Goal: Task Accomplishment & Management: Manage account settings

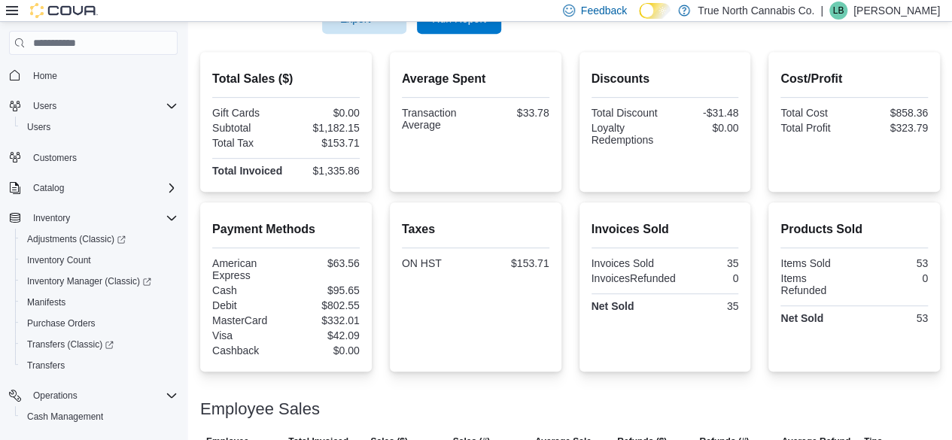
scroll to position [179, 0]
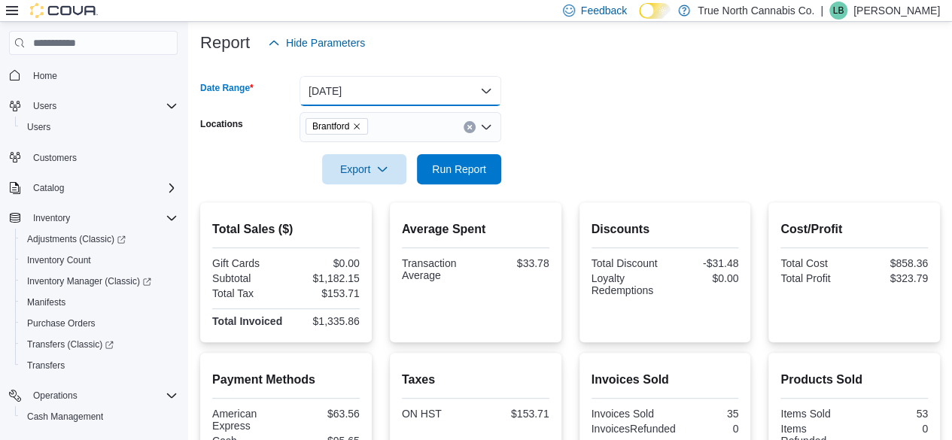
click at [408, 87] on button "[DATE]" at bounding box center [400, 91] width 202 height 30
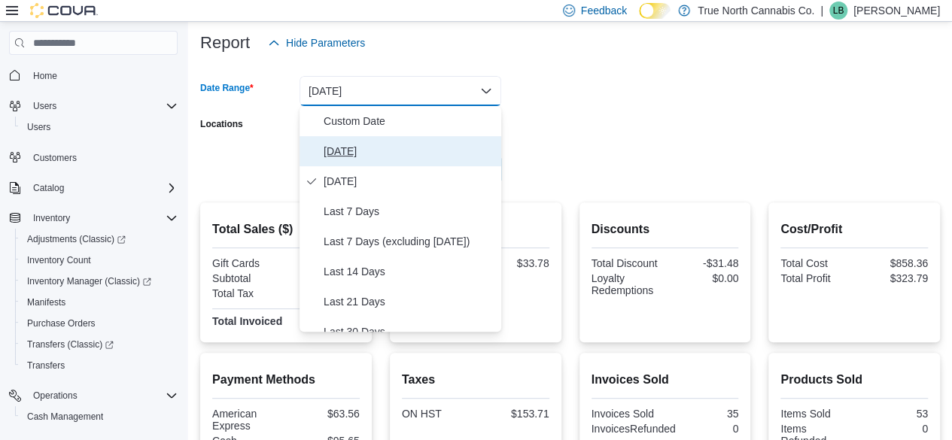
click at [348, 153] on span "[DATE]" at bounding box center [409, 151] width 172 height 18
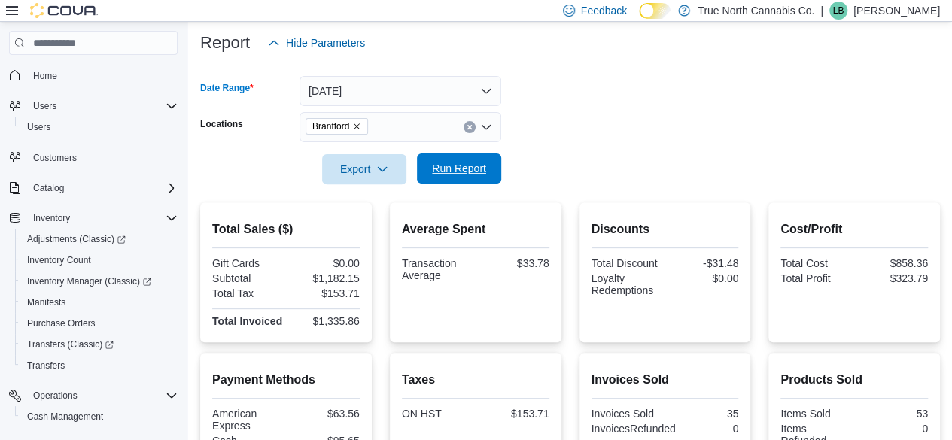
click at [450, 167] on span "Run Report" at bounding box center [459, 168] width 54 height 15
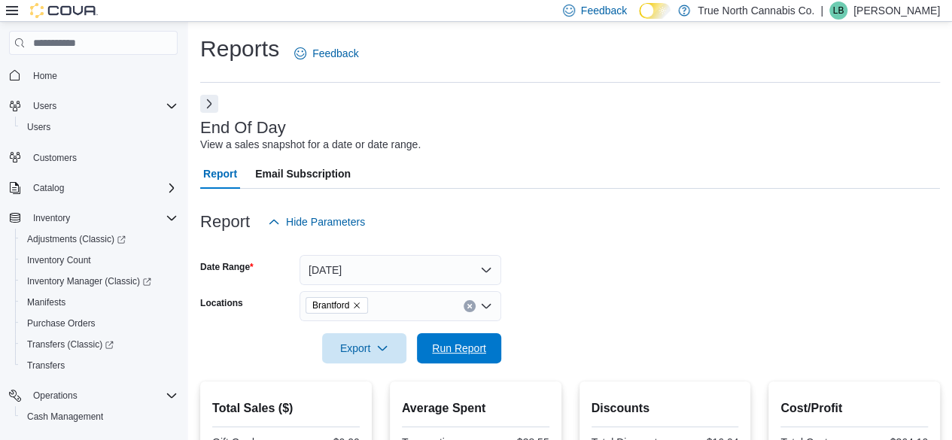
drag, startPoint x: 456, startPoint y: 348, endPoint x: 450, endPoint y: 331, distance: 18.3
click at [454, 348] on span "Run Report" at bounding box center [459, 348] width 54 height 15
click at [209, 100] on button "Next" at bounding box center [209, 103] width 18 height 18
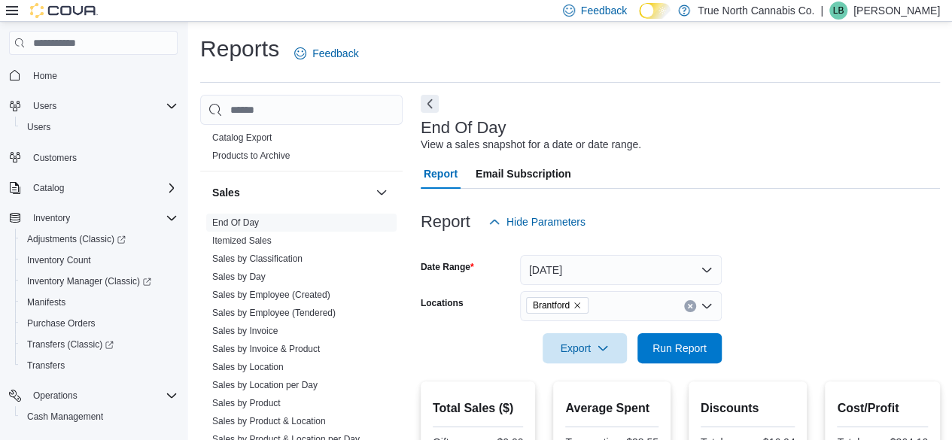
scroll to position [1053, 0]
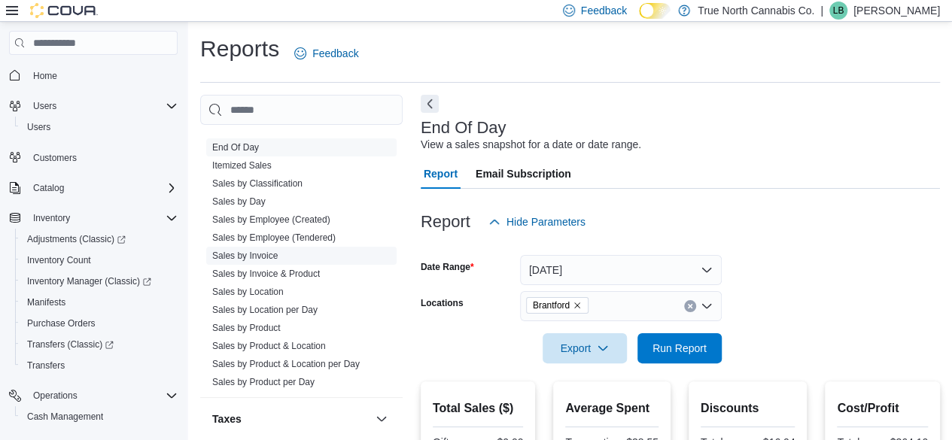
click at [269, 254] on link "Sales by Invoice" at bounding box center [244, 255] width 65 height 11
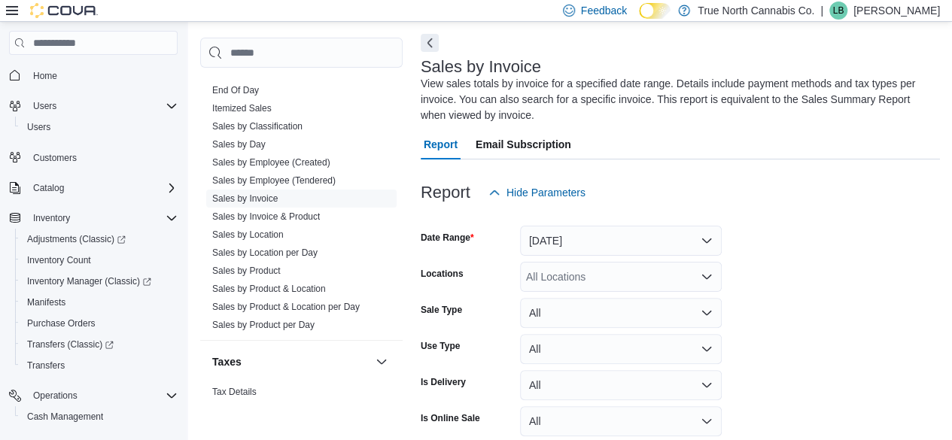
scroll to position [66, 0]
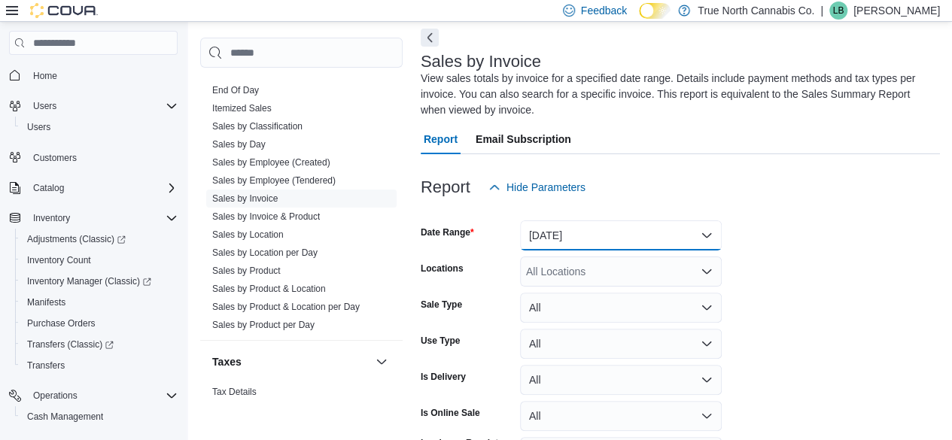
click at [549, 235] on button "[DATE]" at bounding box center [621, 235] width 202 height 30
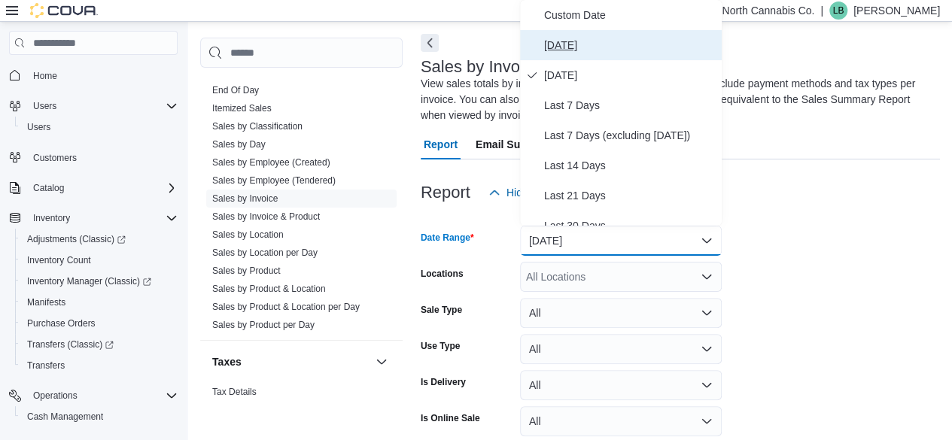
click at [583, 41] on span "[DATE]" at bounding box center [630, 45] width 172 height 18
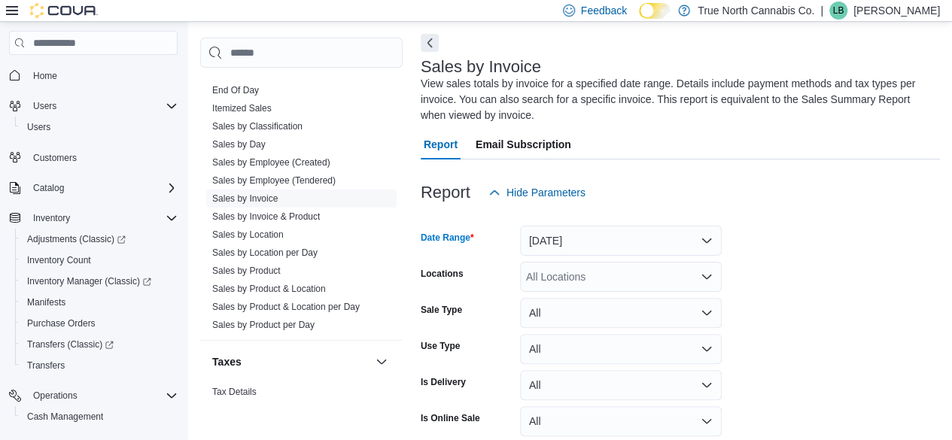
click at [551, 270] on div "All Locations" at bounding box center [621, 277] width 202 height 30
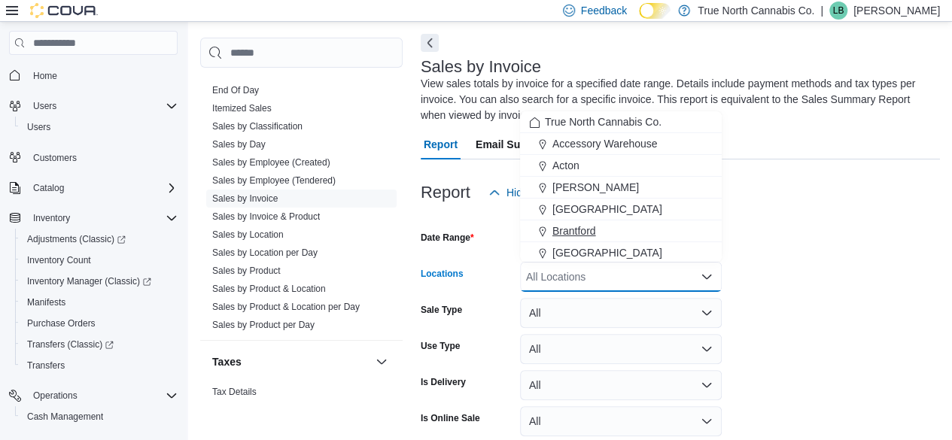
click at [568, 228] on span "Brantford" at bounding box center [574, 230] width 44 height 15
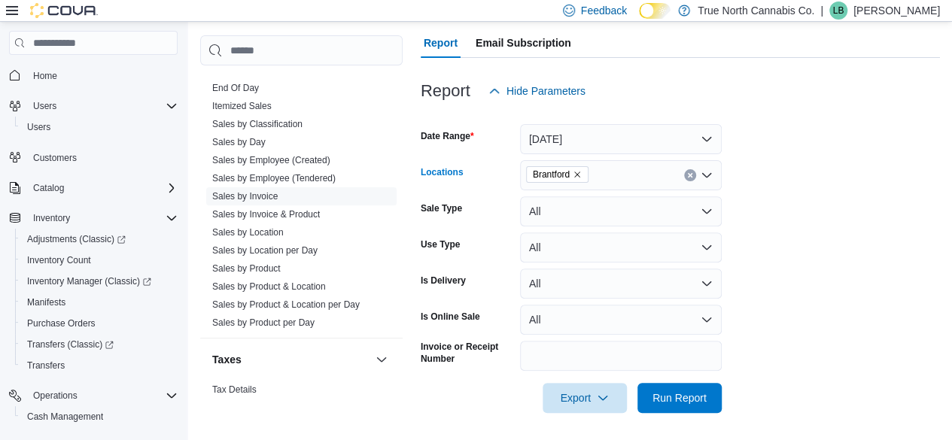
scroll to position [165, 0]
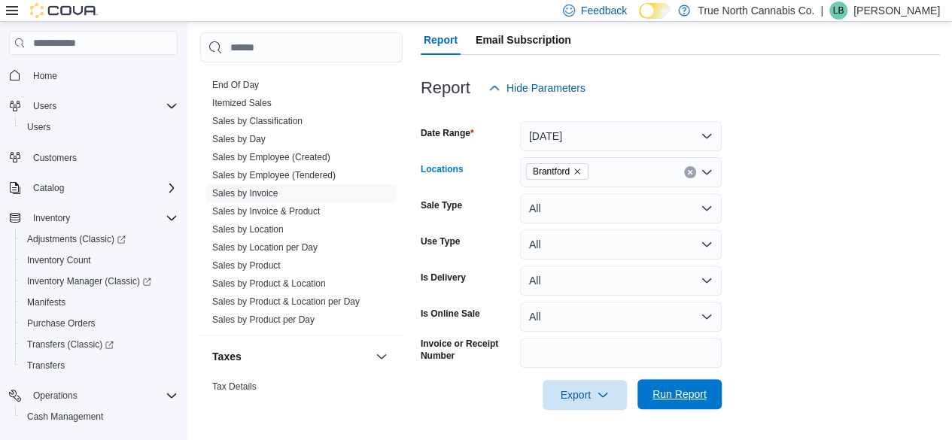
click at [691, 394] on span "Run Report" at bounding box center [679, 394] width 54 height 15
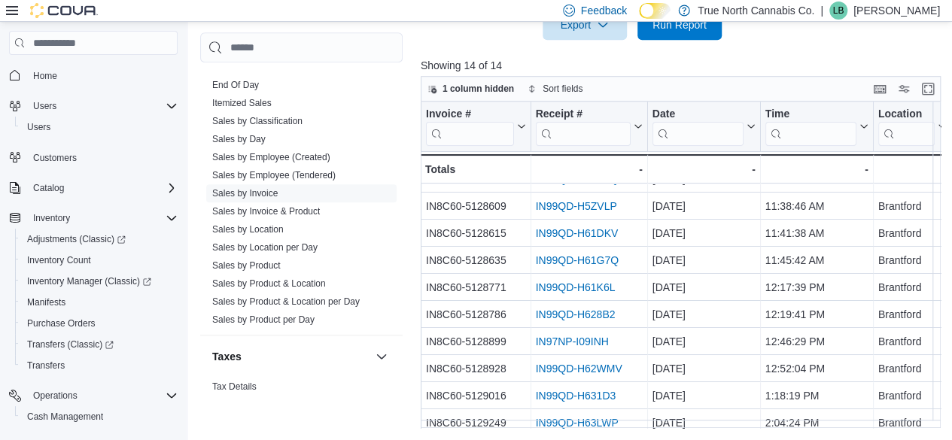
scroll to position [141, 0]
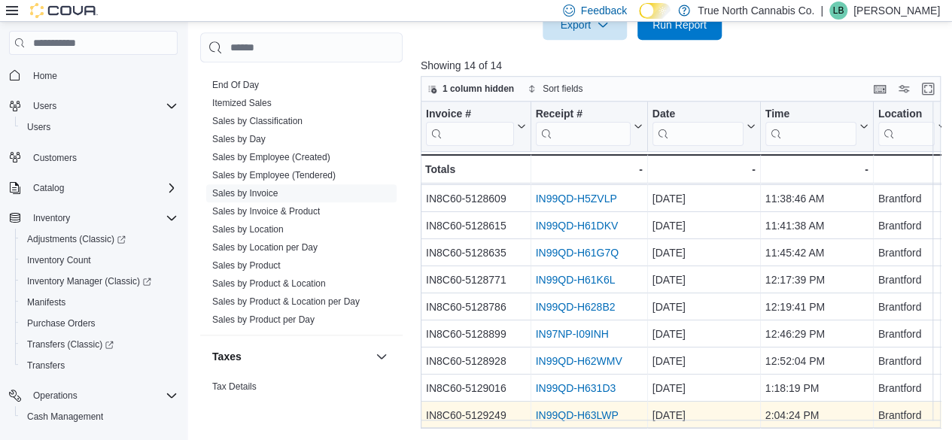
click at [566, 409] on link "IN99QD-H63LWP" at bounding box center [576, 415] width 83 height 12
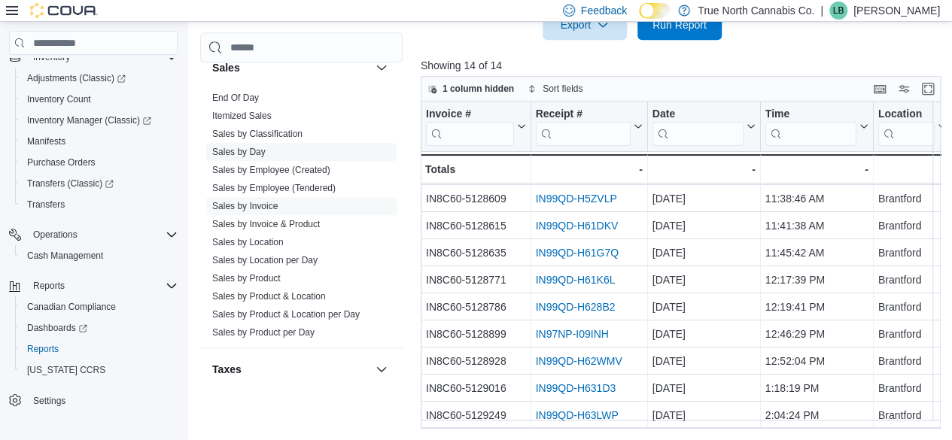
scroll to position [1017, 0]
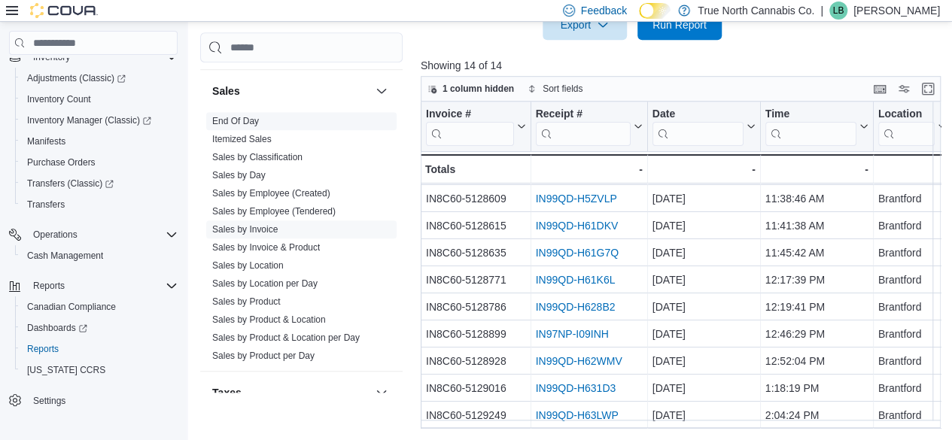
click at [253, 119] on link "End Of Day" at bounding box center [235, 121] width 47 height 11
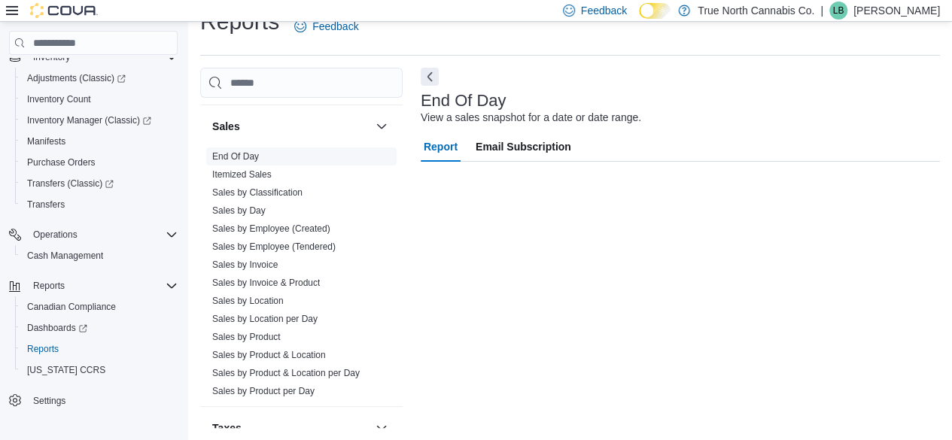
scroll to position [27, 0]
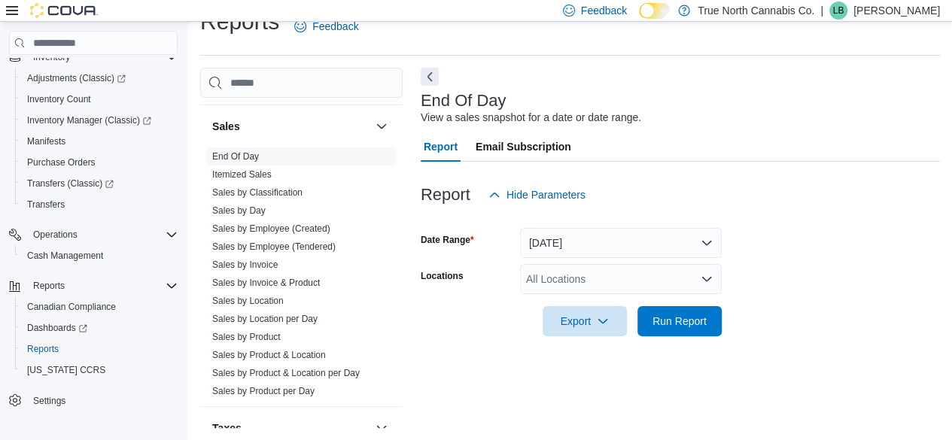
click at [551, 281] on div "All Locations" at bounding box center [621, 279] width 202 height 30
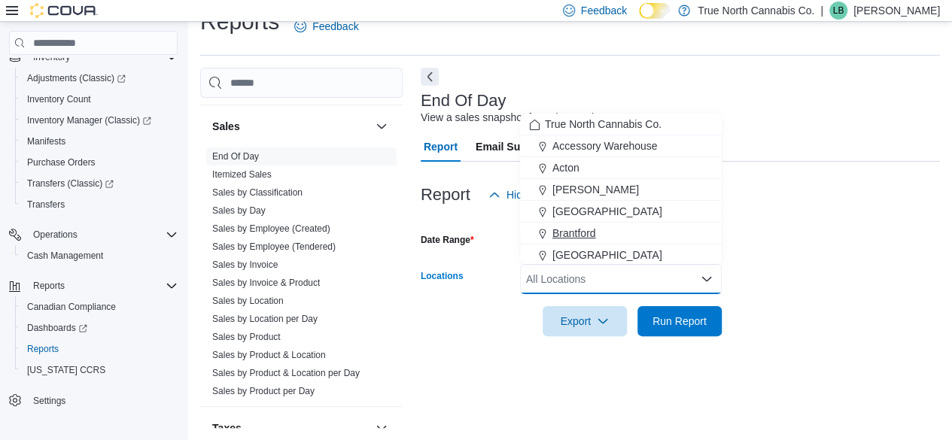
click at [563, 227] on span "Brantford" at bounding box center [574, 233] width 44 height 15
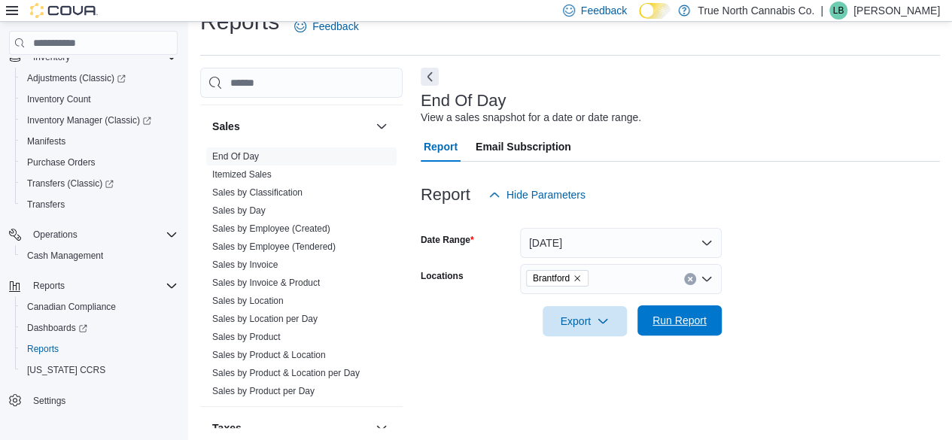
click at [675, 317] on span "Run Report" at bounding box center [679, 320] width 54 height 15
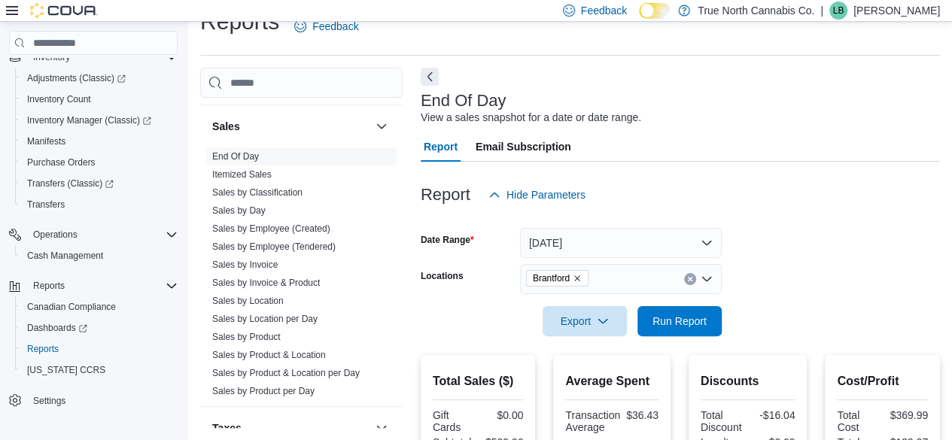
scroll to position [328, 0]
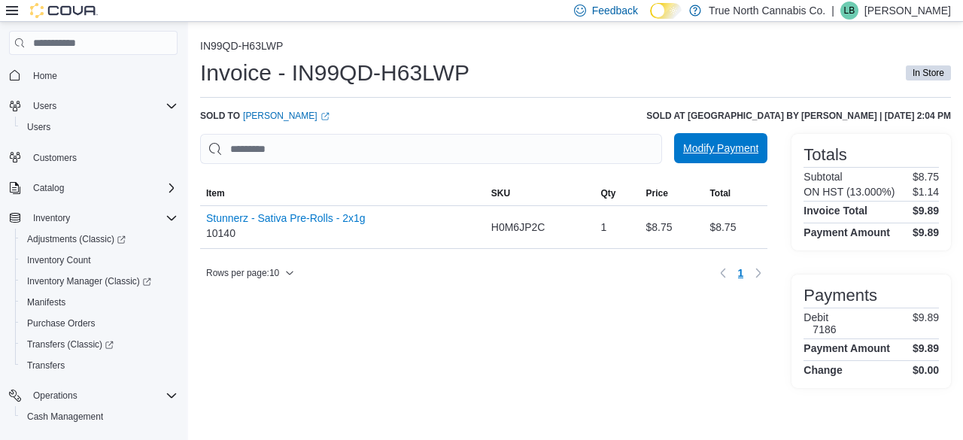
click at [757, 146] on span "Modify Payment" at bounding box center [720, 148] width 75 height 15
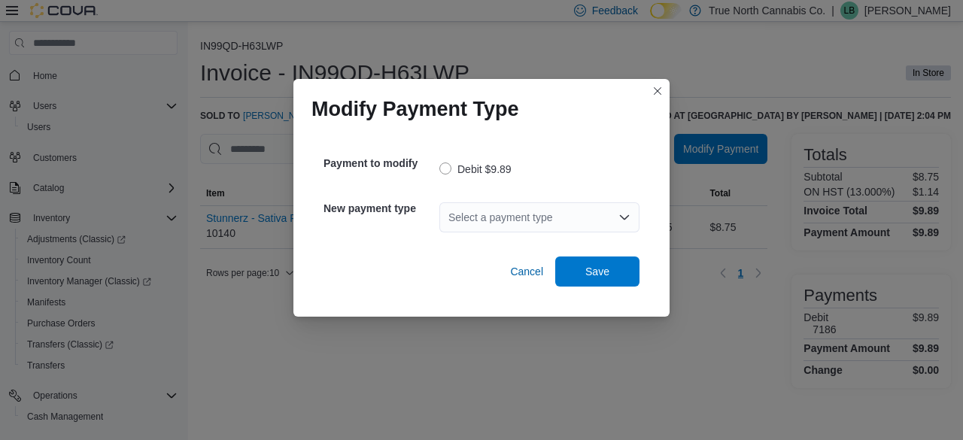
click at [492, 213] on div "Select a payment type" at bounding box center [539, 217] width 200 height 30
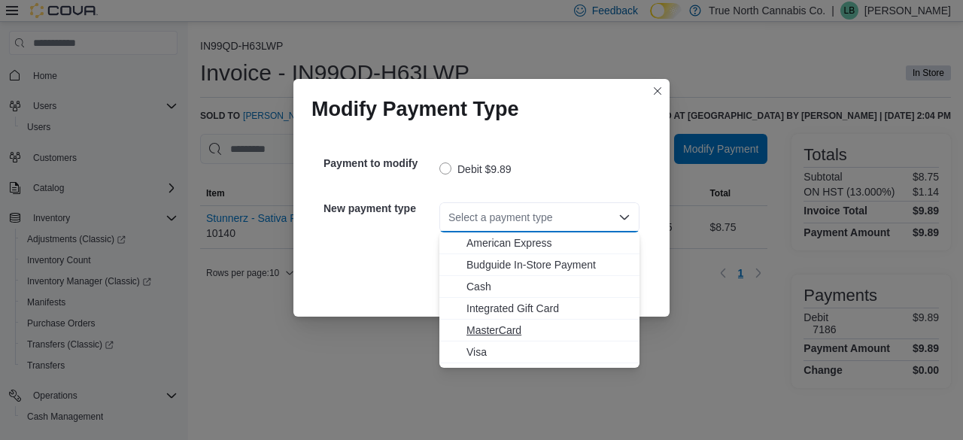
click at [502, 328] on span "MasterCard" at bounding box center [548, 330] width 164 height 15
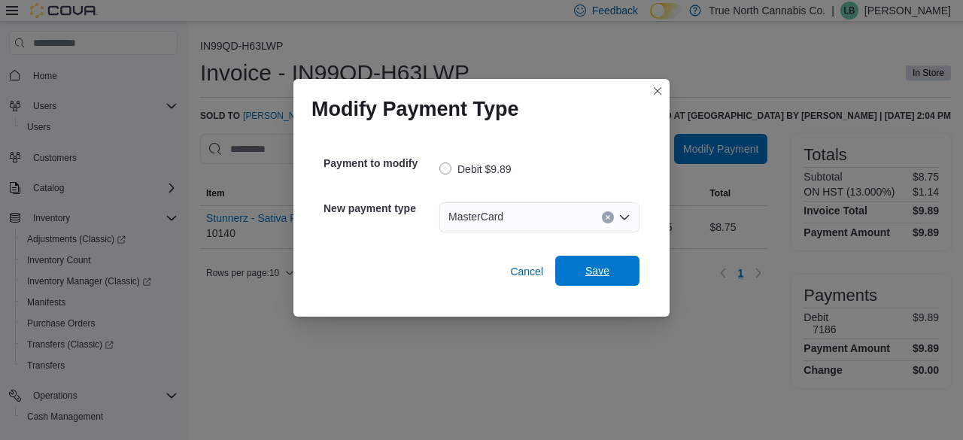
click at [602, 273] on span "Save" at bounding box center [597, 270] width 24 height 15
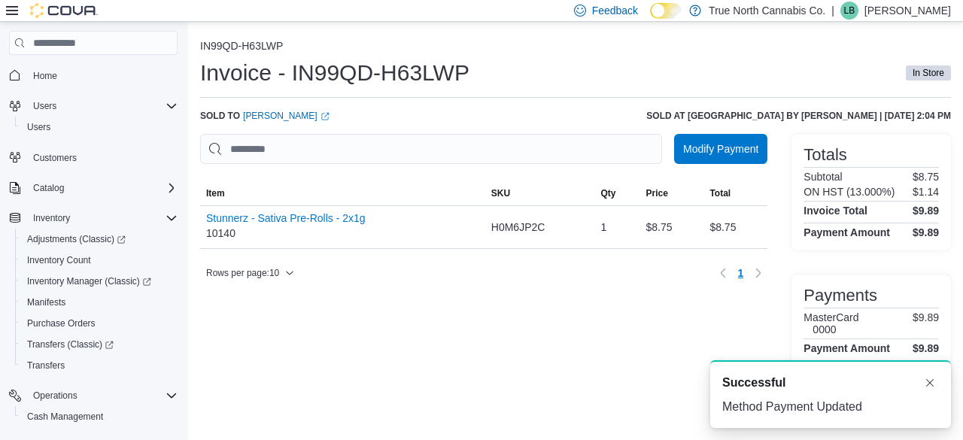
click at [636, 314] on div "Modify Payment Sorting Item SKU Qty Price Total Item Stunnerz - Sativa Pre-Roll…" at bounding box center [483, 261] width 567 height 254
